Goal: Transaction & Acquisition: Book appointment/travel/reservation

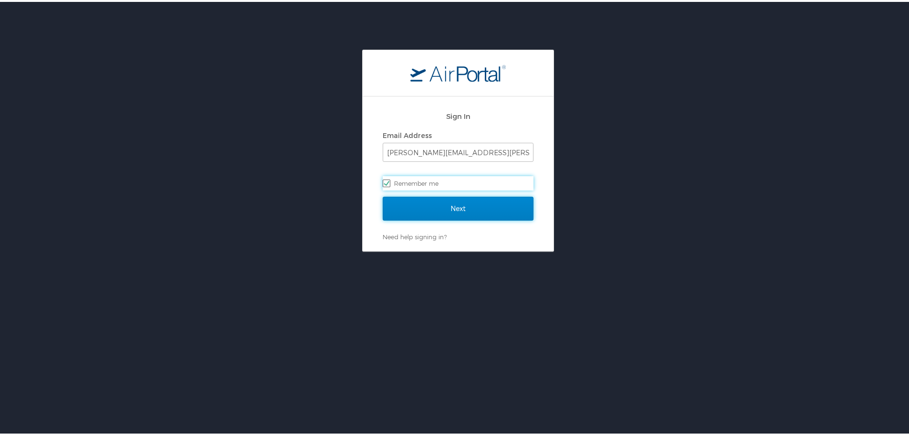
click at [425, 209] on input "Next" at bounding box center [458, 207] width 151 height 24
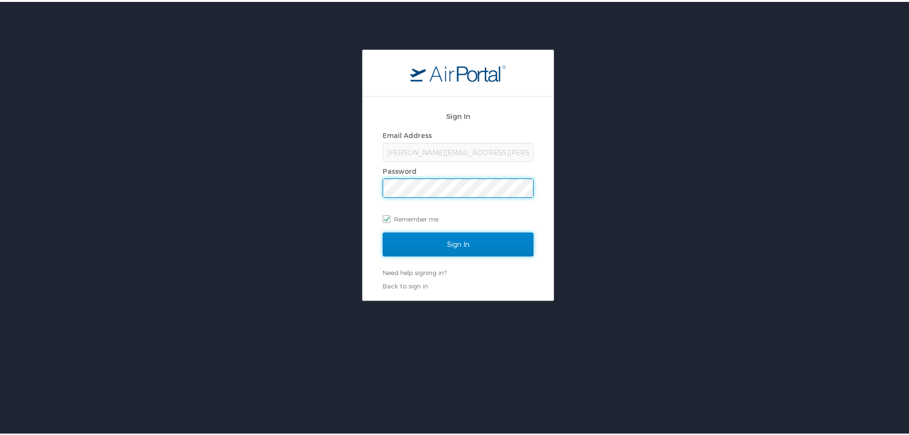
click at [451, 238] on input "Sign In" at bounding box center [458, 243] width 151 height 24
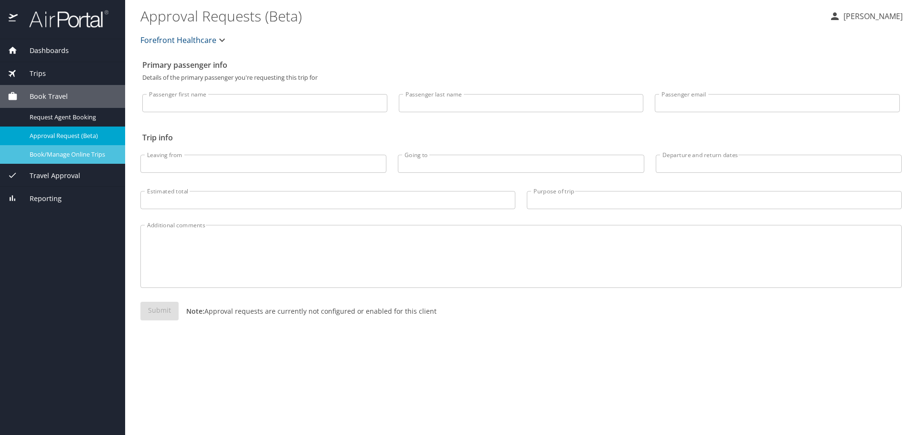
click at [83, 159] on div "Book/Manage Online Trips" at bounding box center [63, 154] width 110 height 11
click at [41, 154] on span "Book/Manage Online Trips" at bounding box center [72, 154] width 84 height 9
click at [72, 155] on span "Book/Manage Online Trips" at bounding box center [72, 154] width 84 height 9
click at [71, 157] on span "Book/Manage Online Trips" at bounding box center [72, 154] width 84 height 9
click at [48, 155] on span "Book/Manage Online Trips" at bounding box center [72, 154] width 84 height 9
